Goal: Task Accomplishment & Management: Complete application form

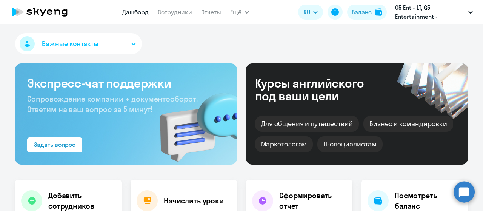
scroll to position [146, 0]
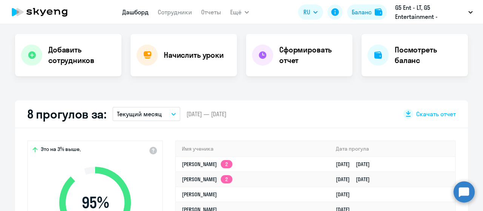
select select "30"
click at [83, 34] on div "Добавить сотрудников" at bounding box center [68, 55] width 106 height 42
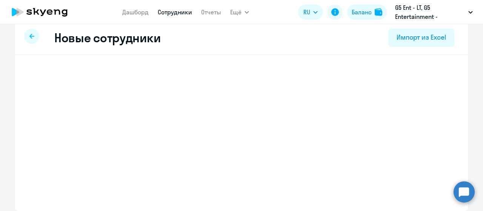
scroll to position [9, 0]
select select "english_adult_not_native_speaker"
select select "3"
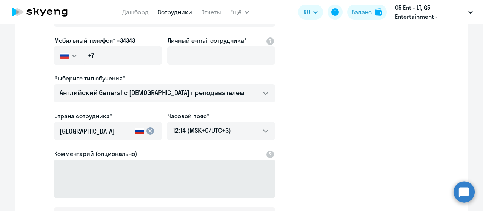
scroll to position [112, 0]
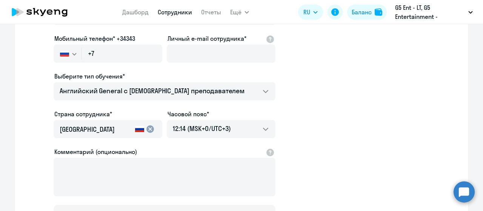
click at [455, 62] on div "Имя и отчество* Добавить себя как ученика [PERSON_NAME]* Мобильный телефон* +34…" at bounding box center [241, 117] width 452 height 331
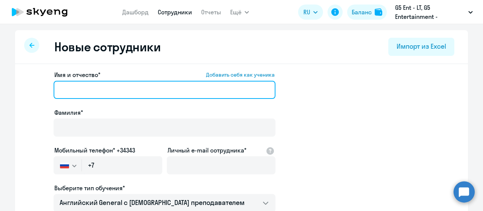
click at [184, 94] on input "Имя и отчество* Добавить себя как ученика" at bounding box center [165, 90] width 222 height 18
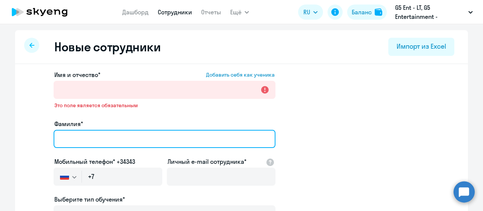
click at [99, 137] on input "Фамилия*" at bounding box center [165, 139] width 222 height 18
paste input "[PERSON_NAME]"
type input "[PERSON_NAME]"
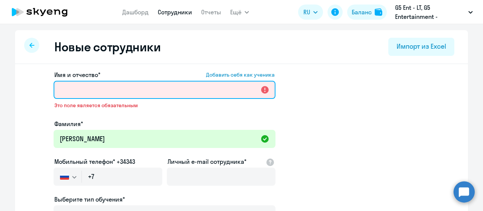
click at [60, 95] on input "Имя и отчество* Добавить себя как ученика" at bounding box center [165, 90] width 222 height 18
paste input "[PERSON_NAME]"
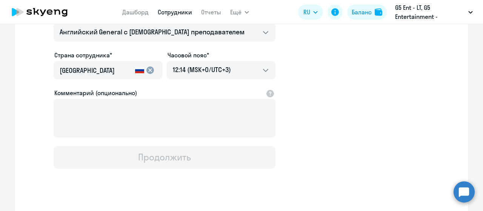
type input "[PERSON_NAME]"
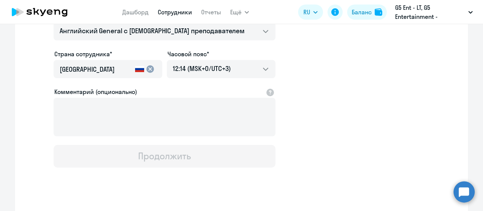
click at [146, 69] on mat-icon "cancel" at bounding box center [150, 68] width 9 height 9
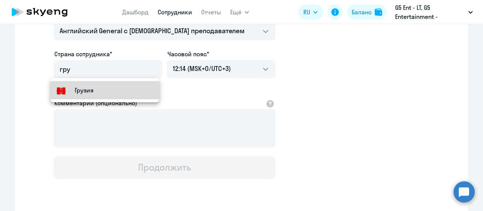
click at [106, 86] on mat-option "Грузия" at bounding box center [105, 90] width 109 height 18
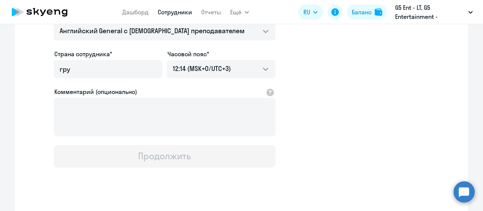
type input "Грузия"
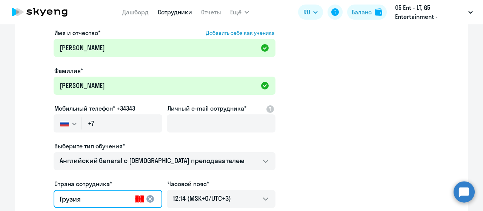
scroll to position [42, 0]
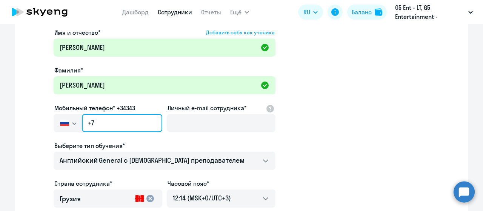
click at [118, 116] on input "+7" at bounding box center [122, 123] width 80 height 18
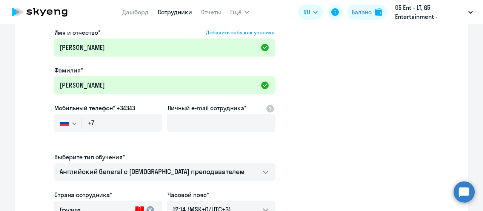
click at [75, 118] on button "button" at bounding box center [68, 123] width 28 height 18
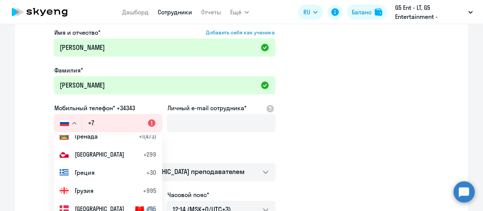
scroll to position [1042, 0]
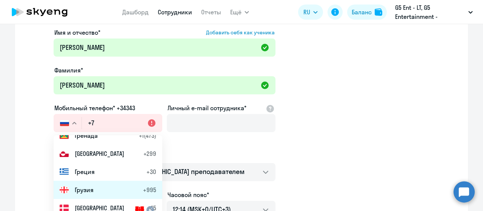
click at [109, 184] on li "Грузия +995" at bounding box center [108, 190] width 109 height 18
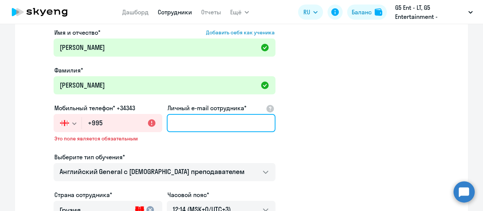
click at [193, 126] on input "Личный e-mail сотрудника*" at bounding box center [221, 123] width 109 height 18
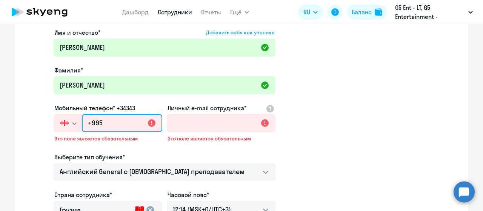
paste input "(568) 785-587"
type input "+995 (568) 785-587"
click at [101, 128] on input "+995 (568) 785-587" at bounding box center [122, 123] width 80 height 18
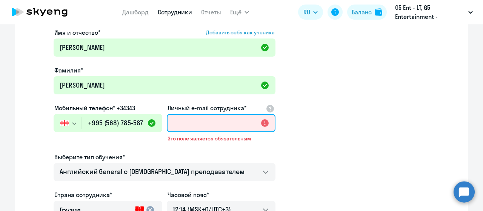
click at [229, 115] on input "Личный e-mail сотрудника*" at bounding box center [221, 123] width 109 height 18
paste input "[EMAIL_ADDRESS][DOMAIN_NAME]"
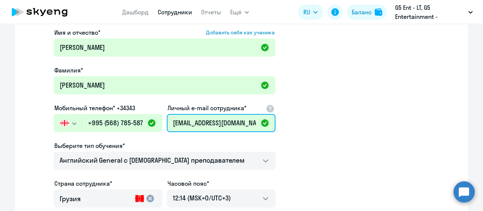
scroll to position [184, 0]
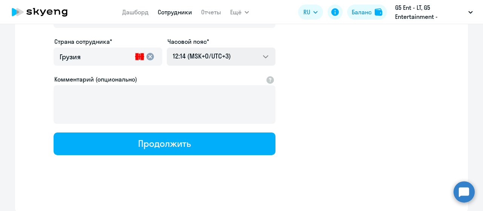
type input "[EMAIL_ADDRESS][DOMAIN_NAME]"
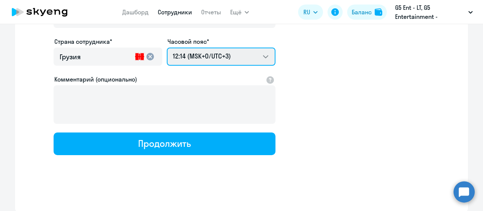
click at [240, 53] on select "22:14 (MSK-14/UTC-11) 23:14 (MSK-13/UTC-10) 00:14 (MSK-12/UTC-9) 01:14 (MSK-11/…" at bounding box center [221, 57] width 109 height 18
select select "4"
click at [167, 48] on select "22:14 (MSK-14/UTC-11) 23:14 (MSK-13/UTC-10) 00:14 (MSK-12/UTC-9) 01:14 (MSK-11/…" at bounding box center [221, 57] width 109 height 18
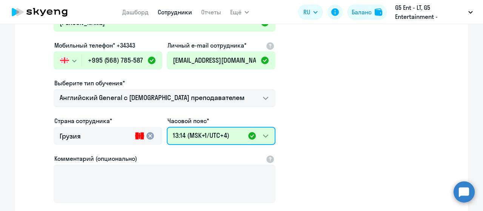
scroll to position [109, 0]
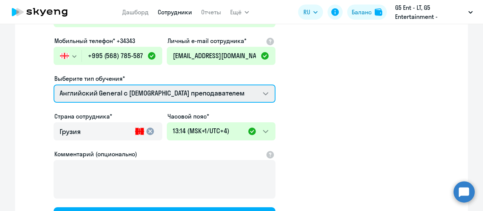
click at [251, 87] on select "Премиум [DEMOGRAPHIC_DATA] с русскоговорящим преподавателем Английский General …" at bounding box center [165, 93] width 222 height 18
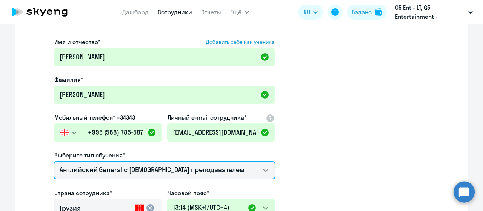
scroll to position [184, 0]
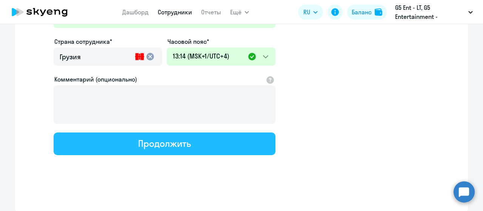
click at [184, 144] on div "Продолжить" at bounding box center [164, 143] width 52 height 12
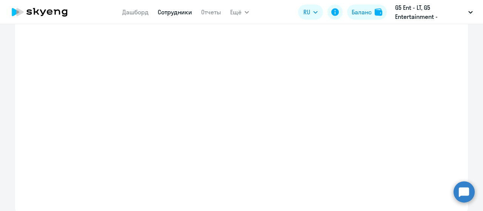
select select "english_adult_not_native_speaker"
select select "4"
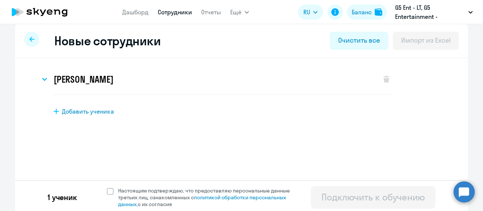
scroll to position [9, 0]
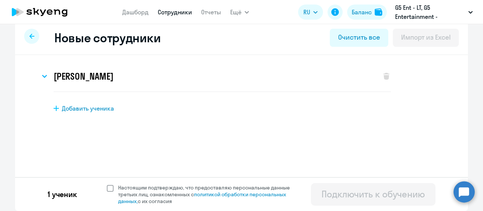
click at [109, 188] on span at bounding box center [110, 188] width 7 height 7
click at [107, 184] on input "Настоящим подтверждаю, что предоставляю персональные данные третьих лиц, ознако…" at bounding box center [106, 184] width 0 height 0
checkbox input "true"
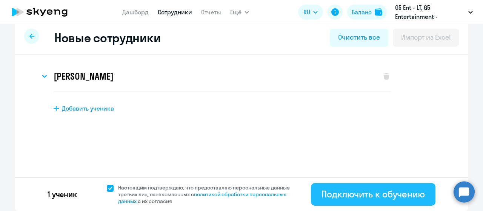
click at [363, 191] on div "Подключить к обучению" at bounding box center [372, 194] width 103 height 12
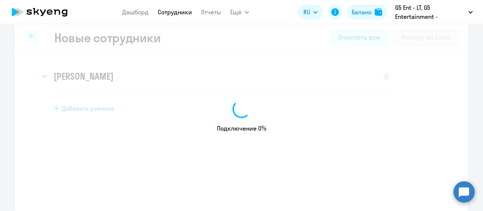
select select "english_adult_not_native_speaker"
select select "3"
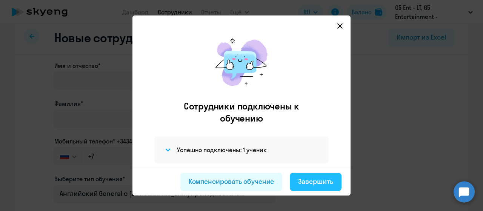
click at [330, 185] on div "Завершить" at bounding box center [315, 181] width 35 height 10
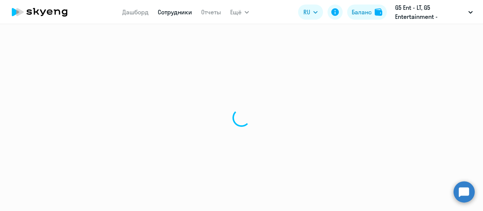
select select "30"
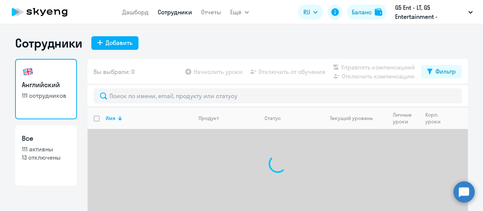
scroll to position [30, 0]
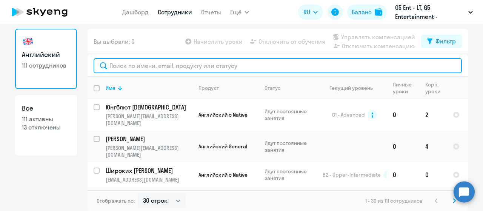
click at [169, 63] on input "text" at bounding box center [277, 65] width 368 height 15
type input "У"
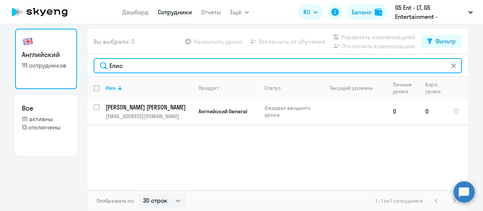
type input "Елис"
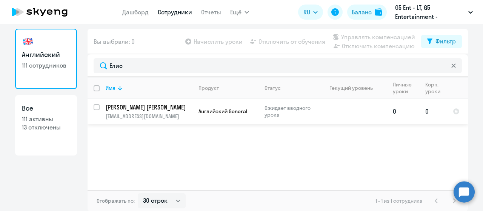
click at [93, 104] on input "select row 42300144" at bounding box center [100, 111] width 15 height 15
checkbox input "true"
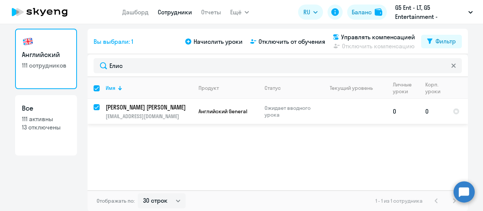
click at [93, 107] on input "deselect row 42300144" at bounding box center [100, 111] width 15 height 15
checkbox input "false"
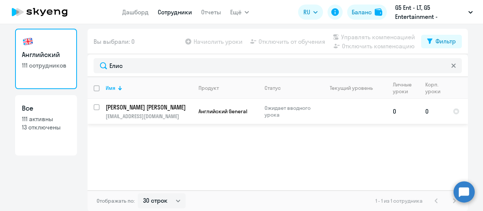
click at [431, 110] on td "0" at bounding box center [433, 111] width 28 height 25
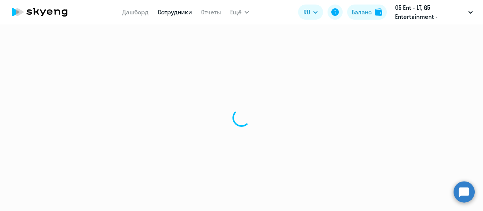
select select "english"
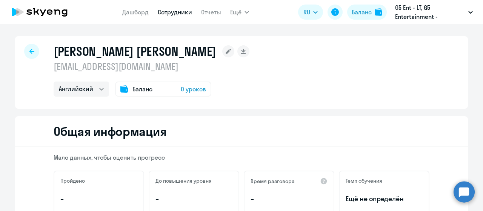
click at [25, 60] on div "[PERSON_NAME] [PERSON_NAME] [EMAIL_ADDRESS][DOMAIN_NAME] Английский Баланс 0 ур…" at bounding box center [241, 72] width 452 height 72
click at [36, 45] on div "[PERSON_NAME] [PERSON_NAME] [EMAIL_ADDRESS][DOMAIN_NAME] Английский Баланс 0 ур…" at bounding box center [241, 72] width 452 height 72
click at [29, 50] on icon at bounding box center [31, 51] width 5 height 5
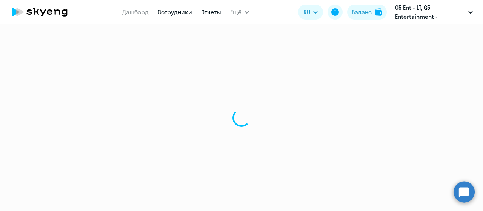
select select "30"
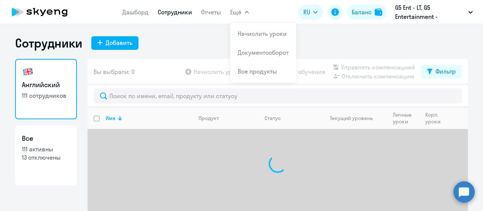
click at [239, 15] on span "Ещё" at bounding box center [235, 12] width 11 height 9
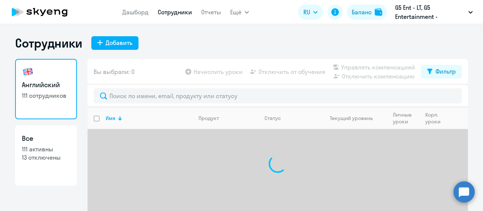
click at [242, 17] on button "Ещё" at bounding box center [239, 12] width 19 height 15
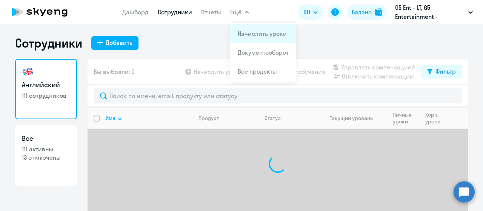
click at [247, 29] on app-menu-item-link "Начислить уроки" at bounding box center [263, 33] width 51 height 9
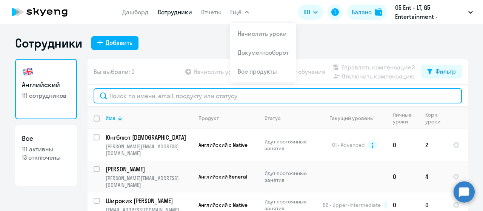
click at [197, 95] on input "text" at bounding box center [277, 95] width 368 height 15
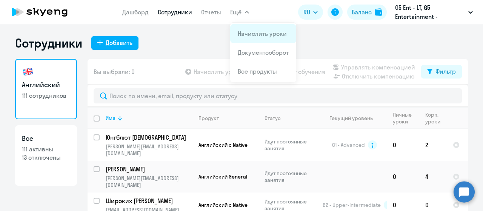
click at [251, 39] on li "Начислить уроки" at bounding box center [263, 33] width 66 height 19
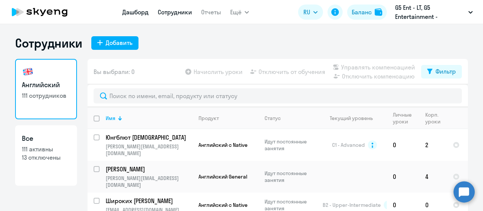
click at [132, 12] on link "Дашборд" at bounding box center [135, 12] width 26 height 8
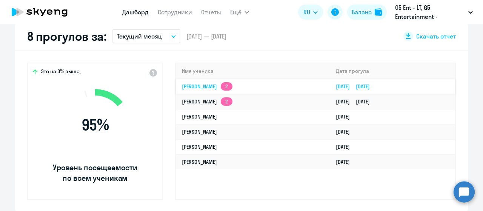
select select "30"
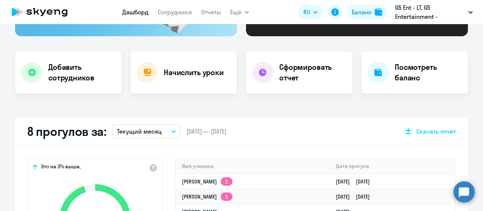
scroll to position [123, 0]
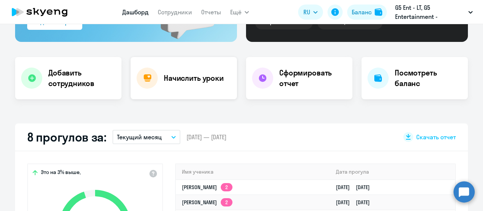
click at [185, 63] on div "Начислить уроки" at bounding box center [183, 78] width 106 height 42
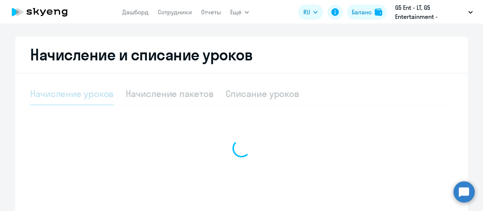
scroll to position [153, 0]
select select "10"
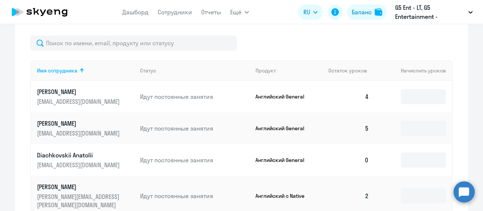
scroll to position [282, 0]
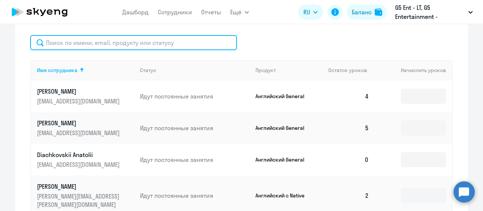
click at [122, 40] on input "text" at bounding box center [133, 42] width 207 height 15
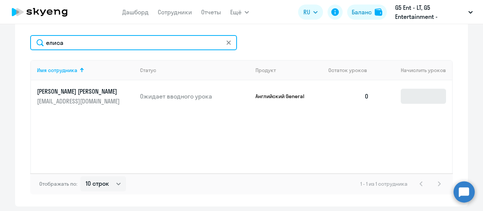
type input "елиса"
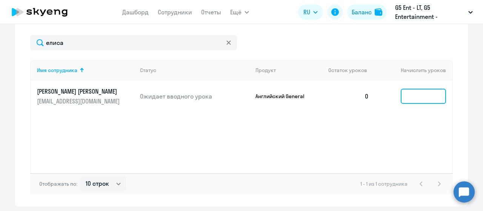
click at [412, 101] on input at bounding box center [422, 96] width 45 height 15
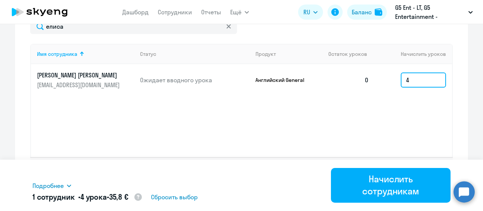
scroll to position [307, 0]
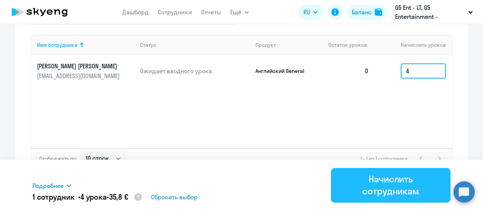
type input "4"
click at [404, 181] on div "Начислить сотрудникам" at bounding box center [390, 185] width 98 height 24
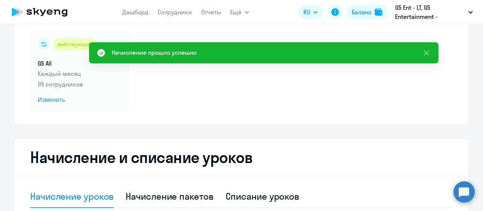
scroll to position [43, 0]
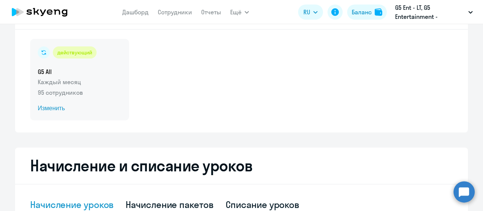
click at [57, 107] on span "Изменить" at bounding box center [80, 108] width 84 height 9
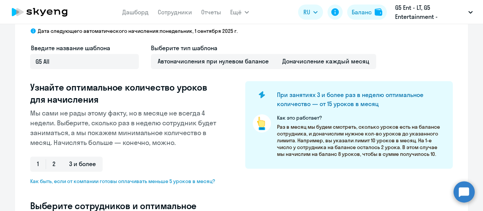
select select "10"
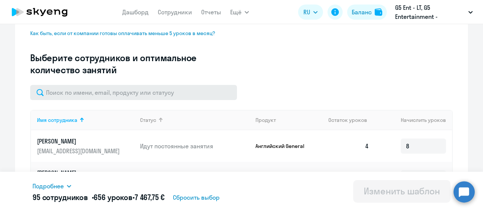
scroll to position [188, 0]
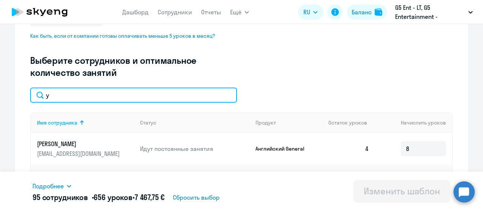
click at [128, 89] on input "у" at bounding box center [133, 94] width 207 height 15
type input "у"
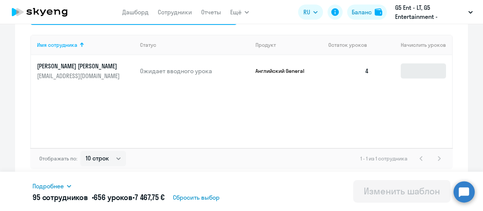
type input "елис"
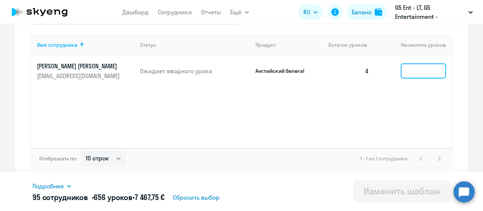
click at [409, 70] on input at bounding box center [422, 70] width 45 height 15
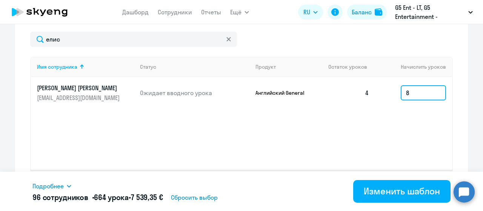
scroll to position [264, 0]
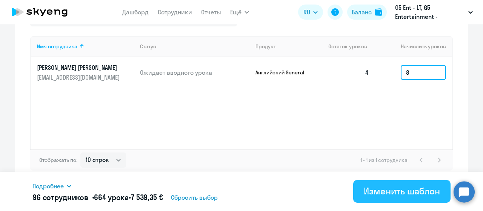
type input "8"
click at [395, 184] on button "Изменить шаблон" at bounding box center [401, 191] width 97 height 23
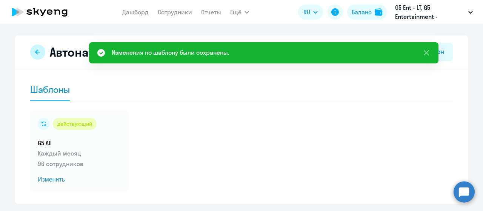
click at [40, 55] on button at bounding box center [37, 51] width 15 height 15
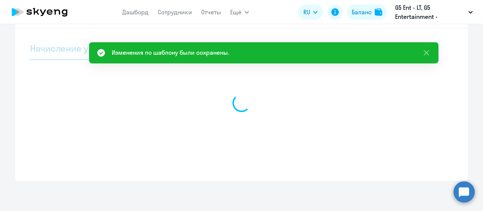
select select "10"
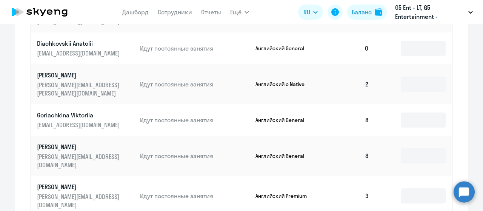
scroll to position [398, 0]
